Goal: Information Seeking & Learning: Check status

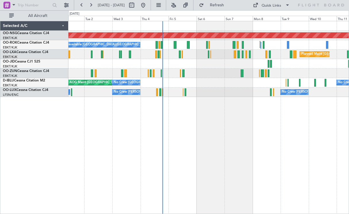
click at [243, 142] on div "Planned Maint [GEOGRAPHIC_DATA] ([GEOGRAPHIC_DATA]) A/C Unavailable [GEOGRAPHIC…" at bounding box center [208, 117] width 281 height 193
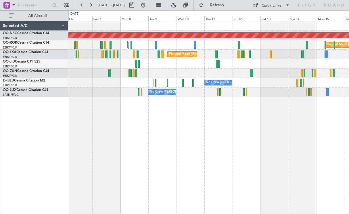
click at [169, 70] on div at bounding box center [208, 73] width 280 height 9
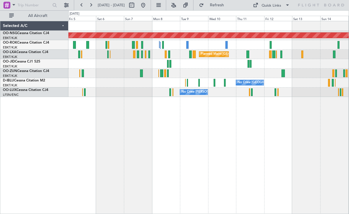
click at [235, 62] on div at bounding box center [208, 63] width 280 height 9
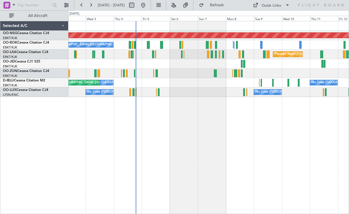
click at [189, 70] on div at bounding box center [208, 73] width 280 height 9
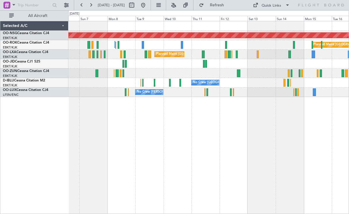
click at [106, 71] on div "Planned Maint [GEOGRAPHIC_DATA] ([GEOGRAPHIC_DATA]) Planned Maint [GEOGRAPHIC_D…" at bounding box center [208, 59] width 280 height 76
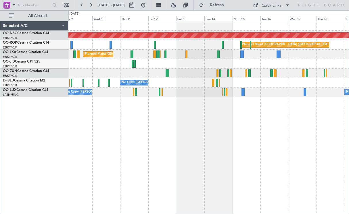
click at [200, 70] on div at bounding box center [208, 73] width 280 height 9
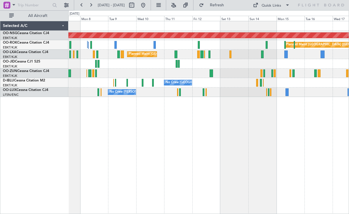
click at [300, 135] on div "Planned Maint [GEOGRAPHIC_DATA] ([GEOGRAPHIC_DATA]) Planned Maint [GEOGRAPHIC_D…" at bounding box center [208, 117] width 281 height 193
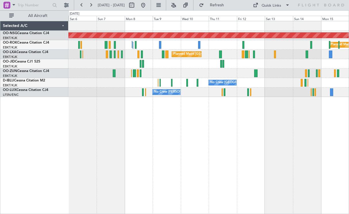
click at [108, 133] on div "Planned Maint [GEOGRAPHIC_DATA] ([GEOGRAPHIC_DATA]) Planned Maint [GEOGRAPHIC_D…" at bounding box center [208, 117] width 281 height 193
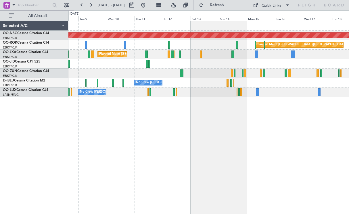
click at [80, 127] on div "Planned Maint [GEOGRAPHIC_DATA] ([GEOGRAPHIC_DATA]) Planned Maint [GEOGRAPHIC_D…" at bounding box center [208, 117] width 281 height 193
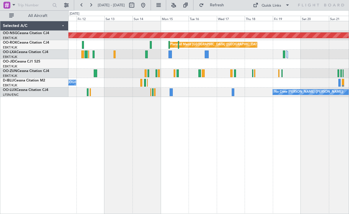
click at [106, 128] on div "Planned Maint [GEOGRAPHIC_DATA] ([GEOGRAPHIC_DATA]) Planned Maint [GEOGRAPHIC_D…" at bounding box center [208, 117] width 281 height 193
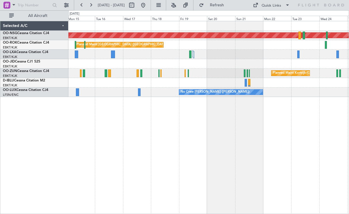
click at [137, 80] on div "A/C Unavailable [GEOGRAPHIC_DATA] ([GEOGRAPHIC_DATA] National) A/C Unavailable …" at bounding box center [208, 82] width 280 height 9
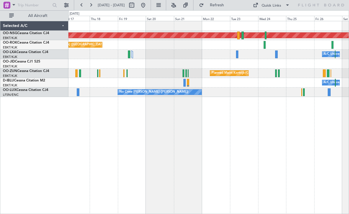
click at [157, 120] on div "Planned Maint [GEOGRAPHIC_DATA] ([GEOGRAPHIC_DATA]) Planned Maint [GEOGRAPHIC_D…" at bounding box center [208, 117] width 281 height 193
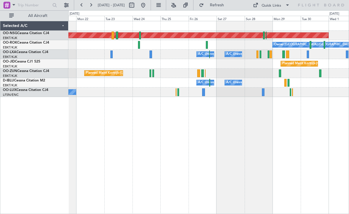
click at [110, 143] on div "Planned Maint [GEOGRAPHIC_DATA] ([GEOGRAPHIC_DATA]) Owner [GEOGRAPHIC_DATA]-[GE…" at bounding box center [208, 117] width 281 height 193
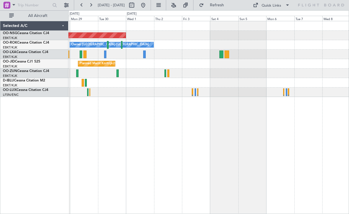
click at [10, 126] on div "Planned Maint [GEOGRAPHIC_DATA] ([GEOGRAPHIC_DATA]) Owner [GEOGRAPHIC_DATA]-[GE…" at bounding box center [174, 112] width 349 height 204
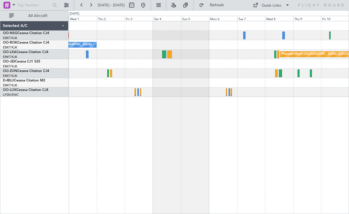
click at [170, 137] on div "Planned Maint [GEOGRAPHIC_DATA] ([GEOGRAPHIC_DATA]) Owner [GEOGRAPHIC_DATA]-[GE…" at bounding box center [208, 117] width 281 height 193
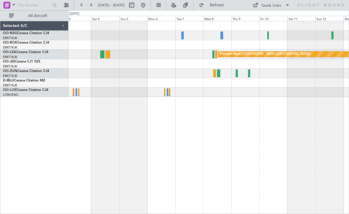
click at [255, 66] on div at bounding box center [208, 63] width 280 height 9
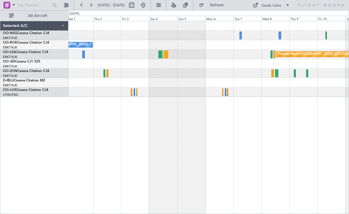
click at [215, 77] on div at bounding box center [208, 73] width 280 height 9
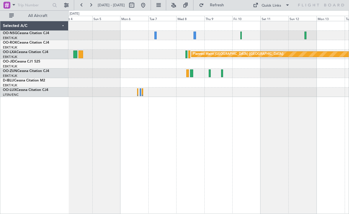
click at [198, 70] on div "Owner [GEOGRAPHIC_DATA]-[GEOGRAPHIC_DATA] Planned Maint [GEOGRAPHIC_DATA] ([GEO…" at bounding box center [208, 59] width 280 height 76
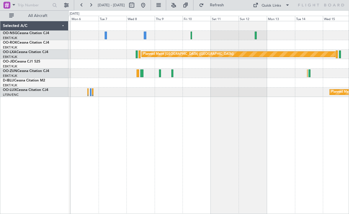
click at [230, 74] on div at bounding box center [208, 73] width 280 height 9
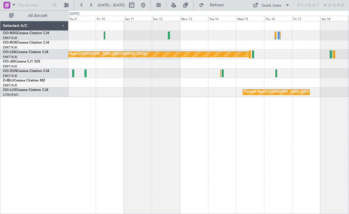
click at [200, 38] on div "Planned Maint [GEOGRAPHIC_DATA] ([GEOGRAPHIC_DATA]) Planned Maint [GEOGRAPHIC_D…" at bounding box center [208, 59] width 280 height 76
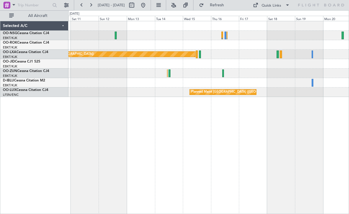
click at [179, 51] on div "Planned Maint [GEOGRAPHIC_DATA] ([GEOGRAPHIC_DATA])" at bounding box center [208, 54] width 280 height 9
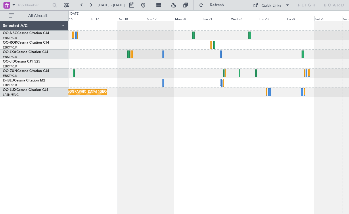
click at [241, 64] on div at bounding box center [208, 63] width 280 height 9
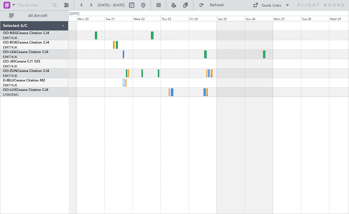
click at [193, 54] on div at bounding box center [208, 54] width 280 height 9
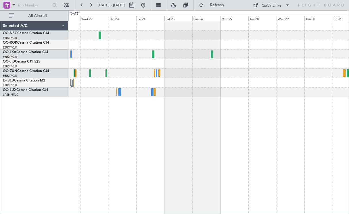
click at [203, 76] on div at bounding box center [208, 73] width 280 height 9
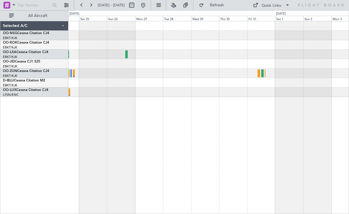
click at [171, 85] on div at bounding box center [208, 82] width 280 height 9
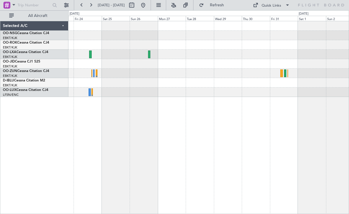
click at [302, 63] on div at bounding box center [208, 63] width 280 height 9
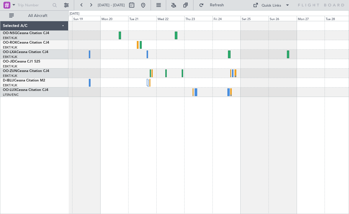
click at [326, 87] on div "Planned Maint [GEOGRAPHIC_DATA] ([GEOGRAPHIC_DATA] National)" at bounding box center [208, 59] width 280 height 76
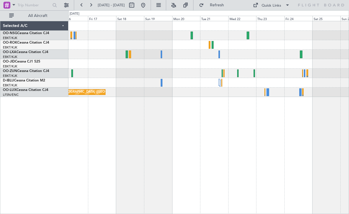
click at [229, 134] on div "Planned Maint [GEOGRAPHIC_DATA] ([GEOGRAPHIC_DATA]) Planned Maint [GEOGRAPHIC_D…" at bounding box center [208, 117] width 281 height 193
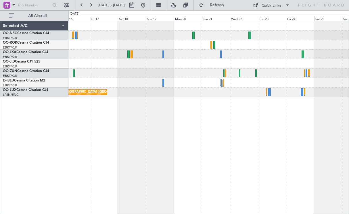
click at [314, 72] on div at bounding box center [208, 73] width 280 height 9
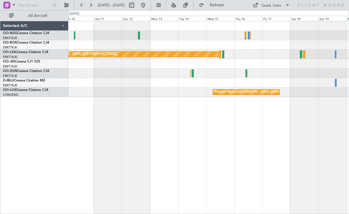
click at [261, 57] on div "Planned Maint [GEOGRAPHIC_DATA] ([GEOGRAPHIC_DATA])" at bounding box center [208, 54] width 280 height 9
click at [314, 43] on div at bounding box center [208, 44] width 280 height 9
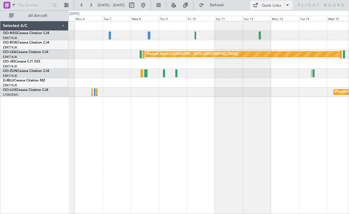
click at [276, 4] on div "Quick Links" at bounding box center [272, 6] width 20 height 6
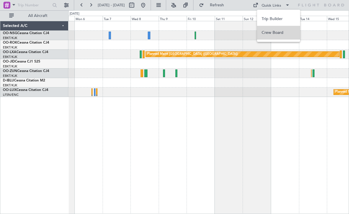
click at [271, 30] on button "Crew Board" at bounding box center [278, 33] width 43 height 14
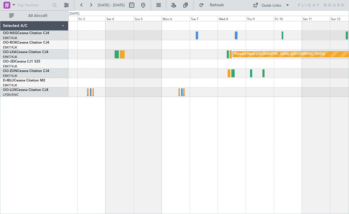
click at [222, 131] on div "Planned Maint [GEOGRAPHIC_DATA] ([GEOGRAPHIC_DATA]) Owner [GEOGRAPHIC_DATA]-[GE…" at bounding box center [208, 117] width 281 height 193
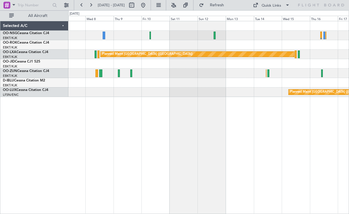
click at [143, 146] on div "Planned Maint [GEOGRAPHIC_DATA] ([GEOGRAPHIC_DATA]) Planned Maint [GEOGRAPHIC_D…" at bounding box center [208, 117] width 281 height 193
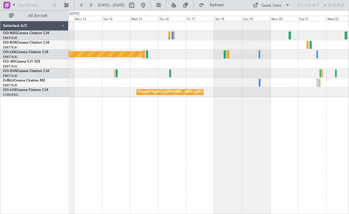
click at [116, 150] on div "Planned Maint [GEOGRAPHIC_DATA] ([GEOGRAPHIC_DATA]) Planned Maint [GEOGRAPHIC_D…" at bounding box center [208, 117] width 281 height 193
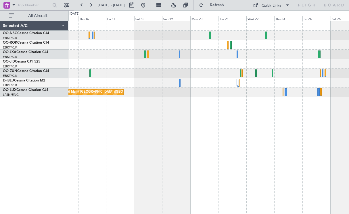
click at [150, 147] on div "Planned Maint [GEOGRAPHIC_DATA] ([GEOGRAPHIC_DATA]) Planned Maint [GEOGRAPHIC_D…" at bounding box center [208, 117] width 281 height 193
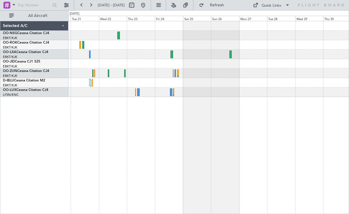
click at [141, 58] on div at bounding box center [208, 54] width 280 height 9
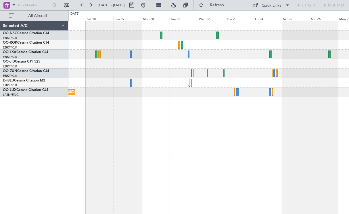
click at [272, 116] on div "Planned Maint [GEOGRAPHIC_DATA] ([GEOGRAPHIC_DATA]) Planned Maint [GEOGRAPHIC_D…" at bounding box center [208, 117] width 281 height 193
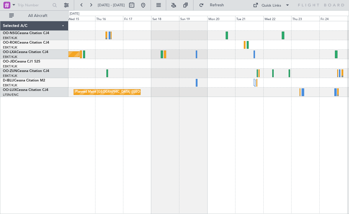
click at [262, 139] on div "Planned Maint [GEOGRAPHIC_DATA] ([GEOGRAPHIC_DATA]) Planned Maint [GEOGRAPHIC_D…" at bounding box center [208, 117] width 281 height 193
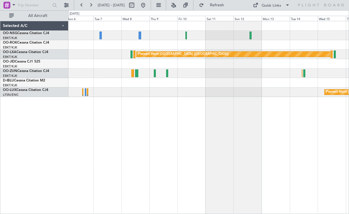
click at [282, 139] on div "Planned Maint [GEOGRAPHIC_DATA] ([GEOGRAPHIC_DATA]) Planned Maint [GEOGRAPHIC_D…" at bounding box center [208, 117] width 281 height 193
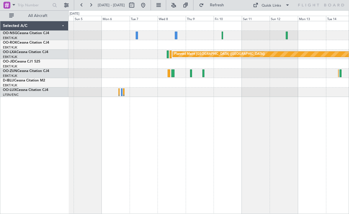
click at [206, 136] on div "Planned Maint [GEOGRAPHIC_DATA] ([GEOGRAPHIC_DATA]) Planned Maint [GEOGRAPHIC_D…" at bounding box center [208, 117] width 281 height 193
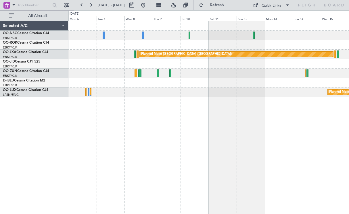
click at [195, 149] on div "Planned Maint [GEOGRAPHIC_DATA] ([GEOGRAPHIC_DATA]) Planned Maint [GEOGRAPHIC_D…" at bounding box center [208, 117] width 281 height 193
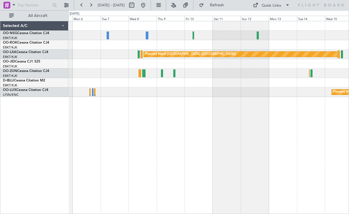
click at [242, 155] on div "Planned Maint [GEOGRAPHIC_DATA] ([GEOGRAPHIC_DATA]) Planned Maint [GEOGRAPHIC_D…" at bounding box center [208, 117] width 281 height 193
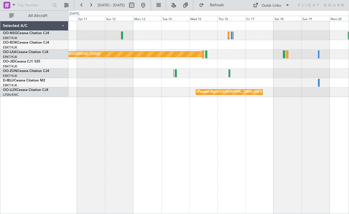
click at [89, 107] on div "Planned Maint [GEOGRAPHIC_DATA] ([GEOGRAPHIC_DATA]) Planned Maint [GEOGRAPHIC_D…" at bounding box center [208, 117] width 281 height 193
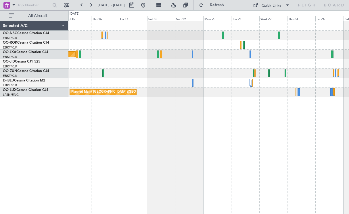
click at [143, 122] on div "Planned Maint [GEOGRAPHIC_DATA] ([GEOGRAPHIC_DATA]) Planned Maint [GEOGRAPHIC_D…" at bounding box center [208, 117] width 281 height 193
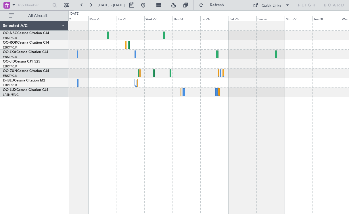
click at [145, 125] on div "Planned Maint [GEOGRAPHIC_DATA] ([GEOGRAPHIC_DATA] National)" at bounding box center [208, 117] width 281 height 193
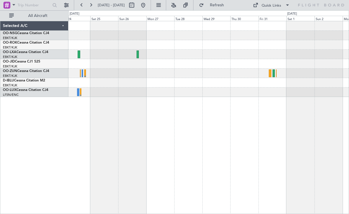
click at [143, 147] on div at bounding box center [208, 117] width 281 height 193
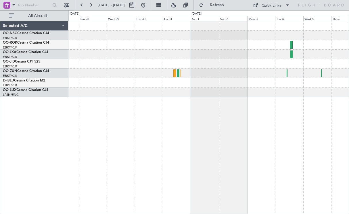
click at [205, 161] on div at bounding box center [208, 117] width 281 height 193
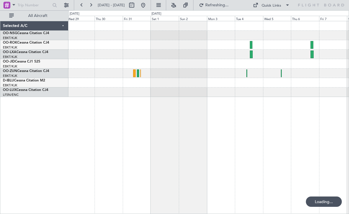
click at [179, 143] on div at bounding box center [208, 117] width 281 height 193
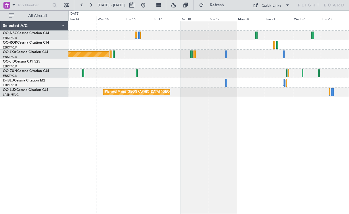
click at [273, 125] on div "Planned Maint [GEOGRAPHIC_DATA] ([GEOGRAPHIC_DATA]) Planned Maint [GEOGRAPHIC_D…" at bounding box center [208, 117] width 281 height 193
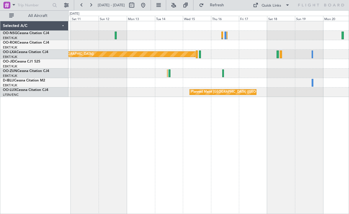
click at [269, 134] on div "Planned Maint [GEOGRAPHIC_DATA] ([GEOGRAPHIC_DATA]) Planned Maint [GEOGRAPHIC_D…" at bounding box center [208, 117] width 281 height 193
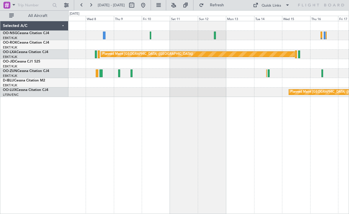
click at [241, 139] on div "Planned Maint [GEOGRAPHIC_DATA] ([GEOGRAPHIC_DATA]) Planned Maint [GEOGRAPHIC_D…" at bounding box center [208, 117] width 281 height 193
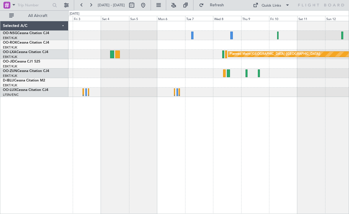
click at [286, 85] on div "Planned Maint [GEOGRAPHIC_DATA] ([GEOGRAPHIC_DATA]) Owner [GEOGRAPHIC_DATA]-[GE…" at bounding box center [208, 117] width 281 height 193
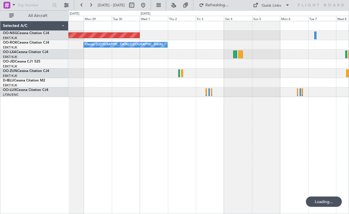
click at [244, 110] on div "Planned Maint [GEOGRAPHIC_DATA] ([GEOGRAPHIC_DATA]) Owner [GEOGRAPHIC_DATA]-[GE…" at bounding box center [208, 117] width 281 height 193
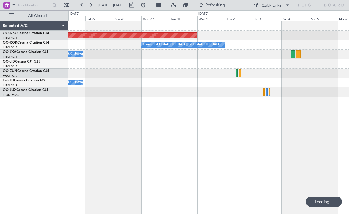
click at [226, 114] on div "Planned Maint [GEOGRAPHIC_DATA] ([GEOGRAPHIC_DATA]) Owner [GEOGRAPHIC_DATA]-[GE…" at bounding box center [208, 117] width 281 height 193
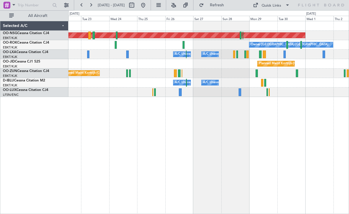
click at [235, 117] on div "Planned Maint [GEOGRAPHIC_DATA] ([GEOGRAPHIC_DATA]) Owner [GEOGRAPHIC_DATA]-[GE…" at bounding box center [208, 117] width 281 height 193
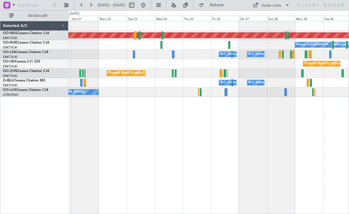
click at [185, 127] on div "Planned Maint [GEOGRAPHIC_DATA] ([GEOGRAPHIC_DATA]) Owner [GEOGRAPHIC_DATA]-[GE…" at bounding box center [208, 117] width 281 height 193
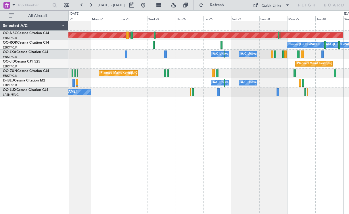
click at [154, 126] on div "Planned Maint [GEOGRAPHIC_DATA] ([GEOGRAPHIC_DATA]) Owner [GEOGRAPHIC_DATA]-[GE…" at bounding box center [208, 117] width 281 height 193
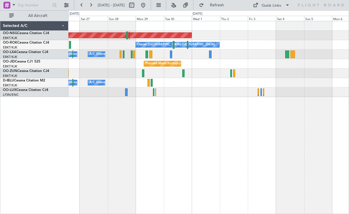
click at [190, 119] on div "Planned Maint [GEOGRAPHIC_DATA] ([GEOGRAPHIC_DATA]) Owner [GEOGRAPHIC_DATA]-[GE…" at bounding box center [208, 117] width 281 height 193
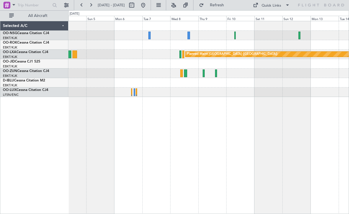
click at [160, 66] on div "Owner [GEOGRAPHIC_DATA]-[GEOGRAPHIC_DATA] Planned Maint [GEOGRAPHIC_DATA] ([GEO…" at bounding box center [208, 59] width 280 height 76
click at [187, 73] on div "Owner [GEOGRAPHIC_DATA]-[GEOGRAPHIC_DATA] Planned Maint [GEOGRAPHIC_DATA] ([GEO…" at bounding box center [208, 59] width 280 height 76
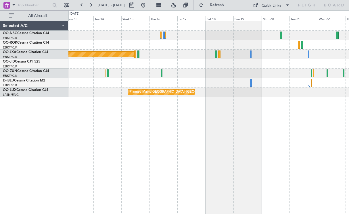
click at [164, 71] on div "Planned Maint [GEOGRAPHIC_DATA] ([GEOGRAPHIC_DATA]) Planned Maint [GEOGRAPHIC_D…" at bounding box center [208, 59] width 280 height 76
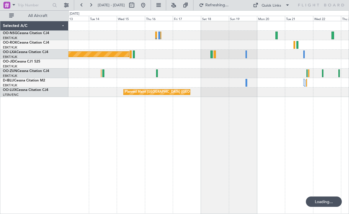
click at [149, 61] on div at bounding box center [208, 63] width 280 height 9
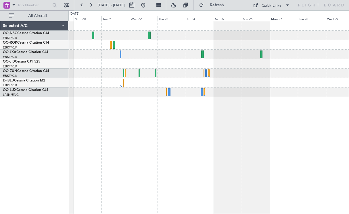
click at [196, 84] on div "Planned Maint [GEOGRAPHIC_DATA] ([GEOGRAPHIC_DATA] National)" at bounding box center [208, 59] width 280 height 76
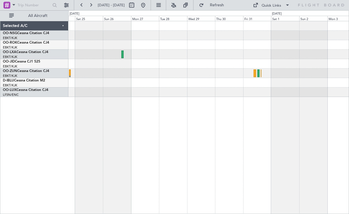
click at [135, 70] on div at bounding box center [208, 59] width 280 height 76
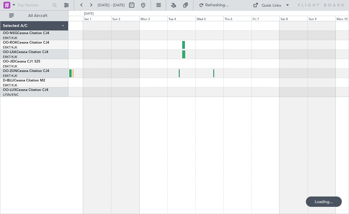
click at [110, 57] on div at bounding box center [208, 54] width 280 height 9
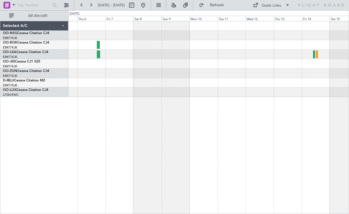
click at [108, 73] on div at bounding box center [208, 73] width 280 height 9
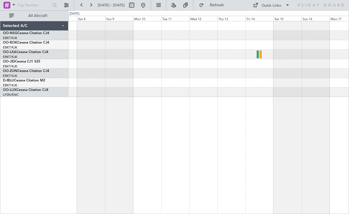
click at [104, 64] on div at bounding box center [208, 63] width 280 height 9
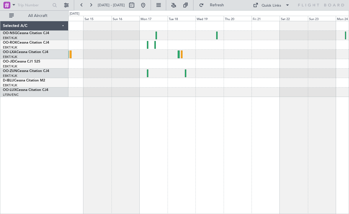
click at [172, 62] on div "Owner [GEOGRAPHIC_DATA]-[GEOGRAPHIC_DATA]" at bounding box center [208, 59] width 280 height 76
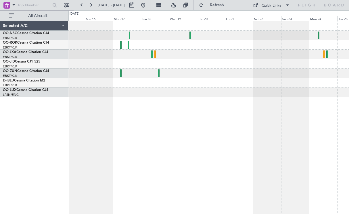
click at [149, 64] on div at bounding box center [208, 63] width 280 height 9
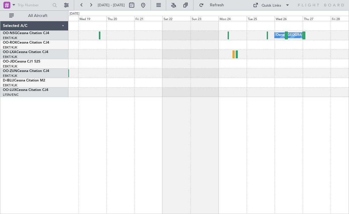
click at [277, 59] on div "Owner [GEOGRAPHIC_DATA]-[GEOGRAPHIC_DATA]" at bounding box center [208, 59] width 280 height 76
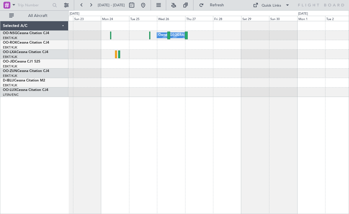
click at [130, 106] on div "Owner [GEOGRAPHIC_DATA]-[GEOGRAPHIC_DATA]" at bounding box center [208, 117] width 281 height 193
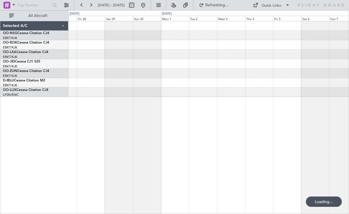
click at [165, 93] on div at bounding box center [208, 92] width 280 height 9
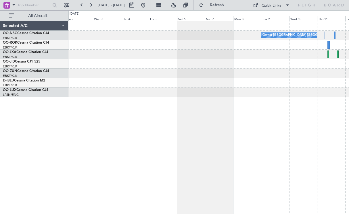
click at [158, 104] on div "Owner [GEOGRAPHIC_DATA]-[GEOGRAPHIC_DATA]" at bounding box center [208, 117] width 281 height 193
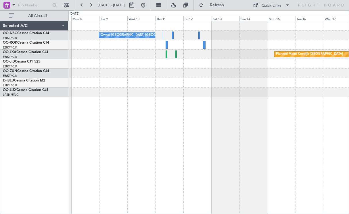
click at [144, 106] on div "Owner [GEOGRAPHIC_DATA]-[GEOGRAPHIC_DATA] Planned Maint [GEOGRAPHIC_DATA]-[GEOG…" at bounding box center [208, 117] width 281 height 193
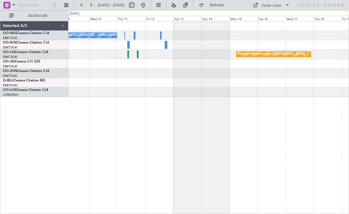
click at [135, 84] on div at bounding box center [208, 82] width 280 height 9
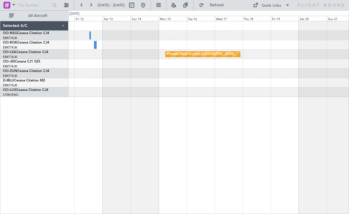
click at [103, 83] on div at bounding box center [208, 82] width 280 height 9
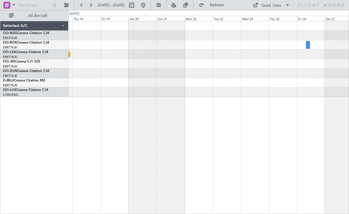
click at [133, 70] on div "Planned Maint Kortrijk-[GEOGRAPHIC_DATA]" at bounding box center [208, 59] width 280 height 76
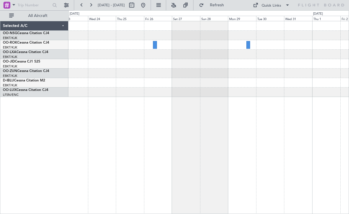
click at [107, 80] on div at bounding box center [208, 82] width 280 height 9
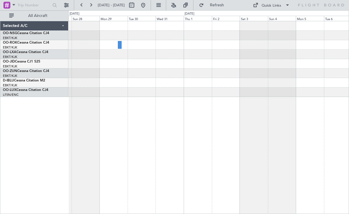
click at [170, 76] on div at bounding box center [208, 59] width 280 height 76
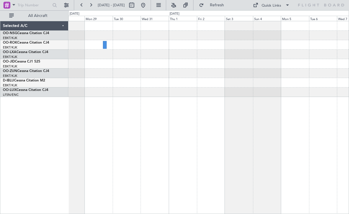
click at [202, 79] on div at bounding box center [208, 59] width 280 height 76
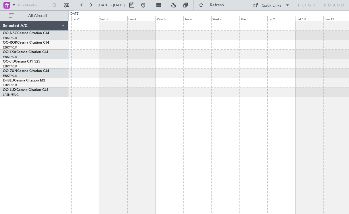
click at [172, 87] on div at bounding box center [208, 59] width 280 height 76
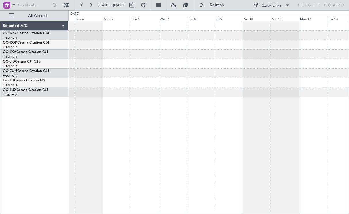
click at [248, 86] on div at bounding box center [208, 82] width 280 height 9
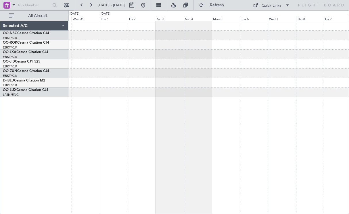
click at [254, 87] on div at bounding box center [208, 82] width 280 height 9
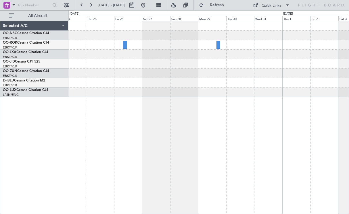
click at [228, 84] on div at bounding box center [208, 82] width 280 height 9
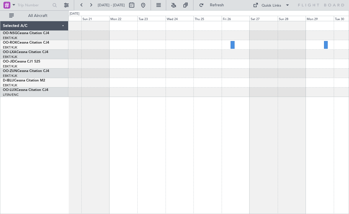
click at [295, 107] on div at bounding box center [208, 117] width 281 height 193
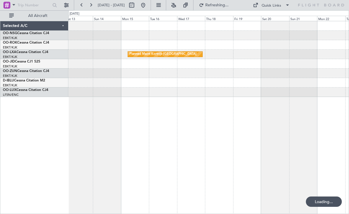
click at [315, 94] on div "Owner [GEOGRAPHIC_DATA]-[GEOGRAPHIC_DATA] Planned Maint [GEOGRAPHIC_DATA]-[GEOG…" at bounding box center [208, 117] width 281 height 193
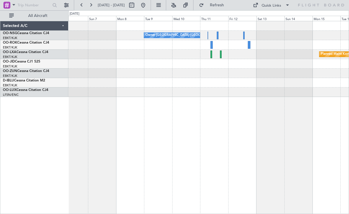
click at [332, 63] on div "Owner [GEOGRAPHIC_DATA]-[GEOGRAPHIC_DATA] Planned Maint [GEOGRAPHIC_DATA]-[GEOG…" at bounding box center [208, 59] width 280 height 76
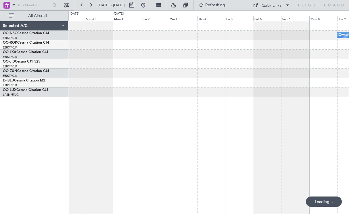
click at [262, 74] on div "Owner [GEOGRAPHIC_DATA]-[GEOGRAPHIC_DATA]" at bounding box center [208, 59] width 280 height 76
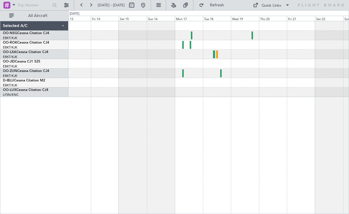
click at [268, 94] on div at bounding box center [208, 92] width 280 height 9
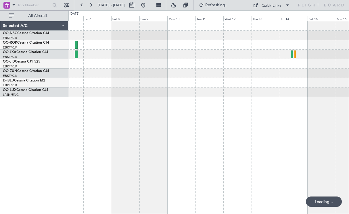
click at [260, 92] on div at bounding box center [208, 92] width 280 height 9
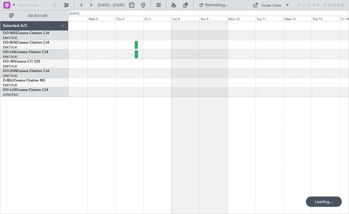
click at [239, 84] on div at bounding box center [208, 82] width 280 height 9
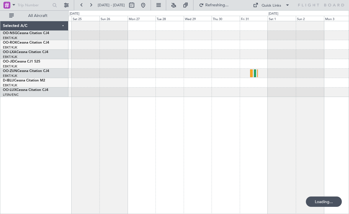
click at [272, 94] on div at bounding box center [208, 92] width 280 height 9
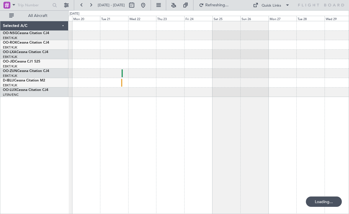
click at [278, 91] on div "Planned Maint [GEOGRAPHIC_DATA] ([GEOGRAPHIC_DATA] National)" at bounding box center [208, 117] width 281 height 193
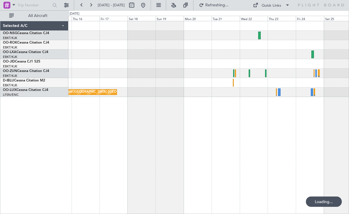
click at [252, 98] on div "Planned Maint [GEOGRAPHIC_DATA] ([GEOGRAPHIC_DATA]) Planned Maint [GEOGRAPHIC_D…" at bounding box center [208, 117] width 281 height 193
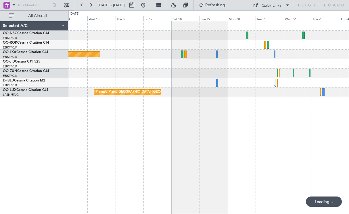
click at [283, 107] on div "Planned Maint [GEOGRAPHIC_DATA] ([GEOGRAPHIC_DATA]) Planned Maint [GEOGRAPHIC_D…" at bounding box center [208, 117] width 281 height 193
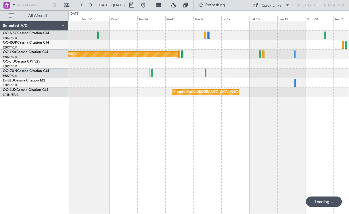
click at [324, 114] on div "Planned Maint [GEOGRAPHIC_DATA] ([GEOGRAPHIC_DATA]) Planned Maint [GEOGRAPHIC_D…" at bounding box center [208, 117] width 281 height 193
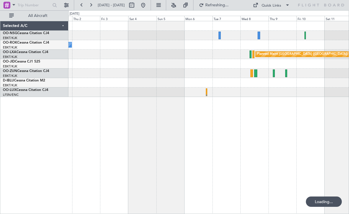
click at [323, 115] on div "Planned Maint [GEOGRAPHIC_DATA] ([GEOGRAPHIC_DATA]) Owner [GEOGRAPHIC_DATA]-[GE…" at bounding box center [208, 117] width 281 height 193
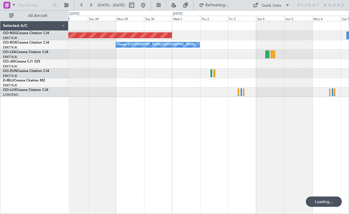
click at [258, 117] on div "Planned Maint [GEOGRAPHIC_DATA] ([GEOGRAPHIC_DATA]) Owner [GEOGRAPHIC_DATA]-[GE…" at bounding box center [208, 117] width 281 height 193
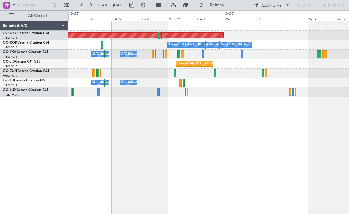
click at [280, 107] on div "Planned Maint [GEOGRAPHIC_DATA] ([GEOGRAPHIC_DATA]) Owner [GEOGRAPHIC_DATA]-[GE…" at bounding box center [208, 117] width 281 height 193
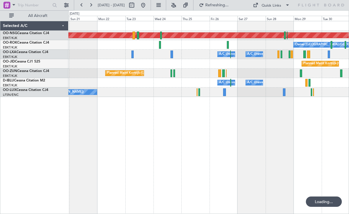
click at [303, 116] on div "Planned Maint [GEOGRAPHIC_DATA] ([GEOGRAPHIC_DATA]) Owner [GEOGRAPHIC_DATA]-[GE…" at bounding box center [208, 117] width 281 height 193
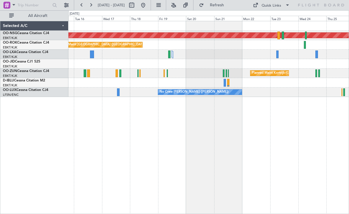
click at [290, 110] on div "Planned Maint [GEOGRAPHIC_DATA] ([GEOGRAPHIC_DATA]) Planned Maint [GEOGRAPHIC_D…" at bounding box center [208, 117] width 281 height 193
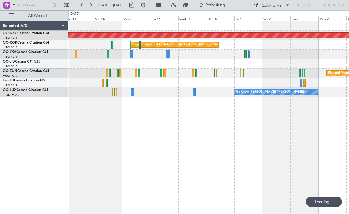
click at [311, 110] on div "Planned Maint [GEOGRAPHIC_DATA] ([GEOGRAPHIC_DATA]) Planned Maint [GEOGRAPHIC_D…" at bounding box center [208, 117] width 281 height 193
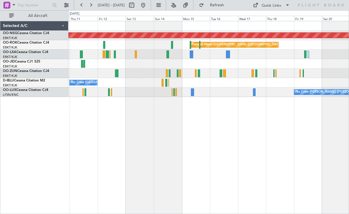
click at [223, 130] on div "Planned Maint [GEOGRAPHIC_DATA] ([GEOGRAPHIC_DATA]) Planned Maint [GEOGRAPHIC_D…" at bounding box center [208, 117] width 281 height 193
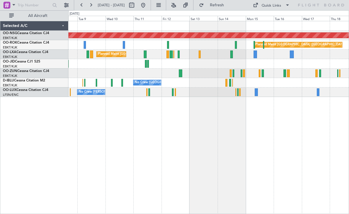
click at [259, 112] on div "Planned Maint [GEOGRAPHIC_DATA] ([GEOGRAPHIC_DATA]) Planned Maint [GEOGRAPHIC_D…" at bounding box center [208, 117] width 281 height 193
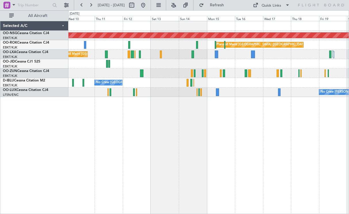
click at [163, 75] on div "Planned Maint [GEOGRAPHIC_DATA] ([GEOGRAPHIC_DATA]) Planned Maint [GEOGRAPHIC_D…" at bounding box center [208, 59] width 280 height 76
